Goal: Transaction & Acquisition: Purchase product/service

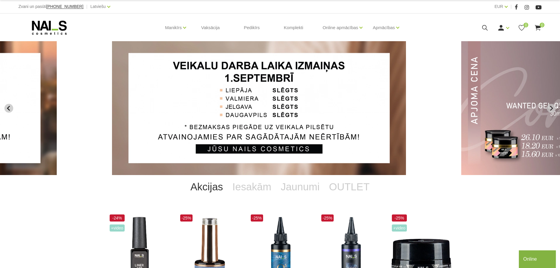
click at [6, 109] on icon "Previous slide" at bounding box center [8, 108] width 5 height 5
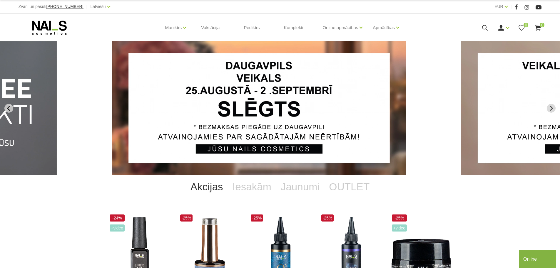
click at [10, 107] on icon "Previous slide" at bounding box center [8, 108] width 5 height 5
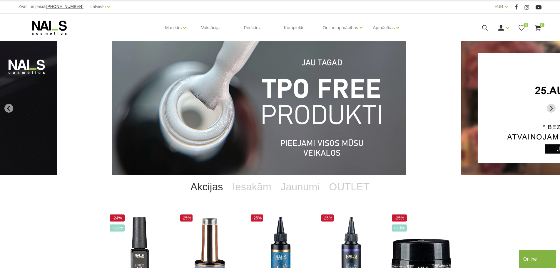
click at [274, 114] on img "1 of 13" at bounding box center [259, 108] width 294 height 134
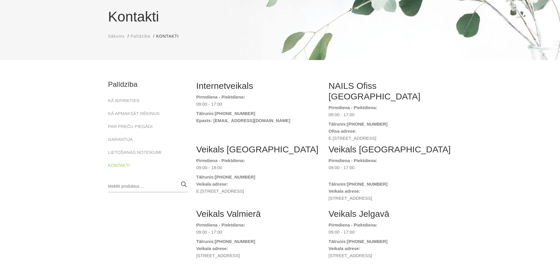
scroll to position [29, 0]
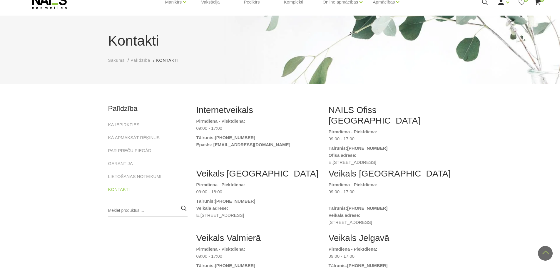
scroll to position [15, 0]
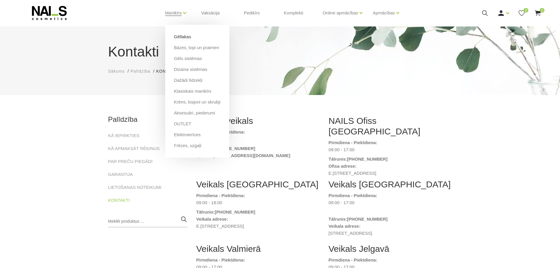
click at [187, 37] on link "Gēllakas" at bounding box center [182, 37] width 17 height 6
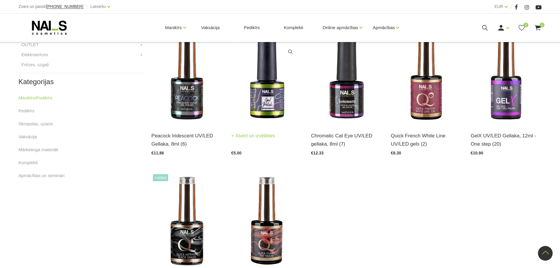
scroll to position [289, 0]
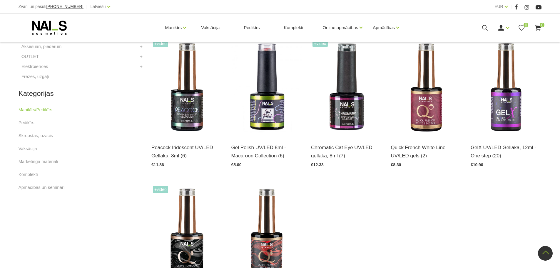
drag, startPoint x: 295, startPoint y: 79, endPoint x: 1, endPoint y: 212, distance: 322.6
click at [1, 212] on div "Kategorijas Manikīrs/Pedikīrs 11 Gēllakas GEL X Gēllaka GEL POLISH gēllaka Quic…" at bounding box center [280, 125] width 560 height 464
click at [30, 163] on link "Mārketinga materiāli" at bounding box center [39, 161] width 40 height 7
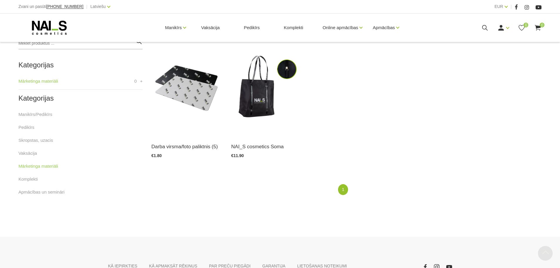
scroll to position [147, 0]
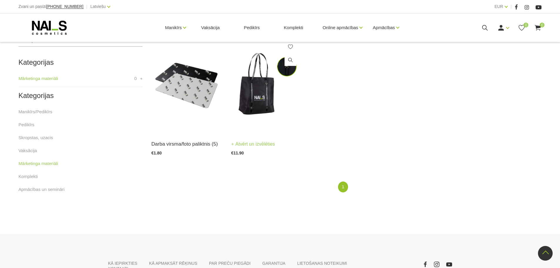
click at [265, 97] on img at bounding box center [267, 84] width 71 height 98
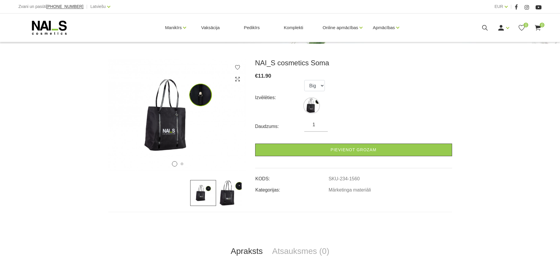
scroll to position [88, 0]
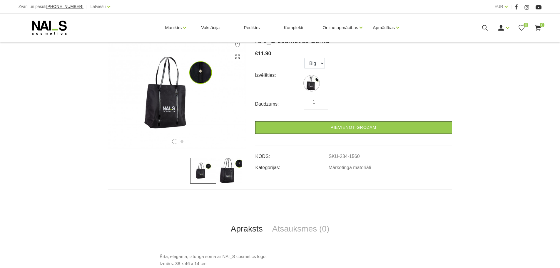
click at [232, 175] on img at bounding box center [229, 171] width 26 height 26
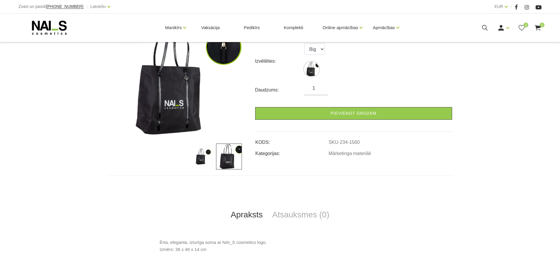
scroll to position [0, 0]
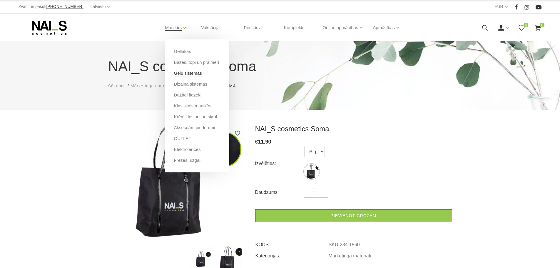
click at [189, 75] on link "Gēlu sistēmas" at bounding box center [188, 73] width 28 height 6
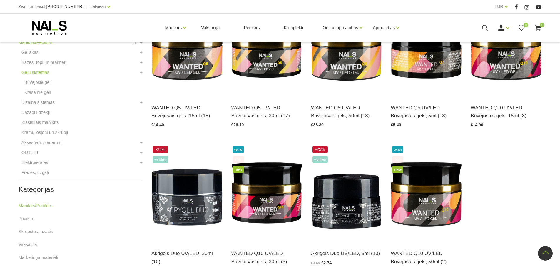
scroll to position [206, 0]
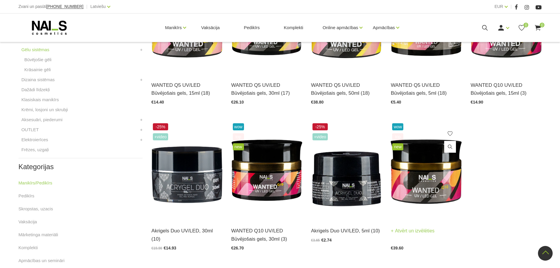
click at [425, 168] on img at bounding box center [426, 171] width 71 height 98
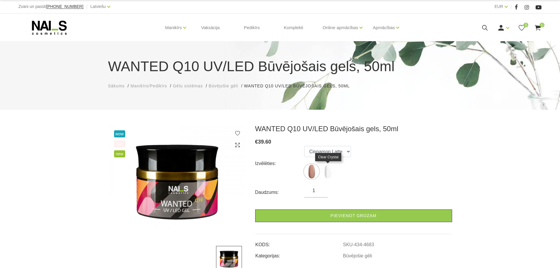
click at [326, 172] on img at bounding box center [328, 171] width 15 height 15
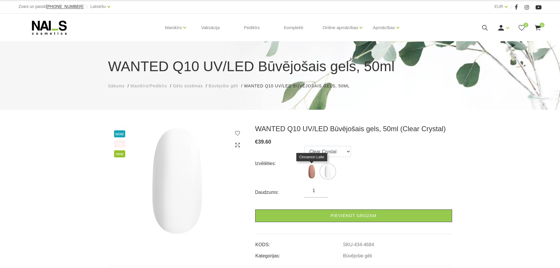
click at [314, 172] on img at bounding box center [312, 171] width 15 height 15
select select "4683"
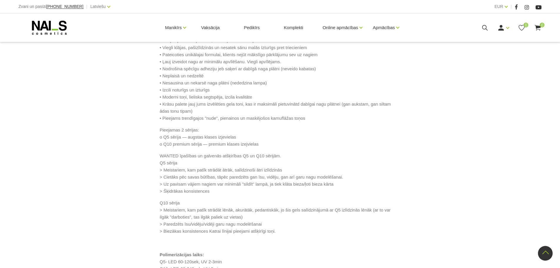
scroll to position [324, 0]
